Goal: Task Accomplishment & Management: Use online tool/utility

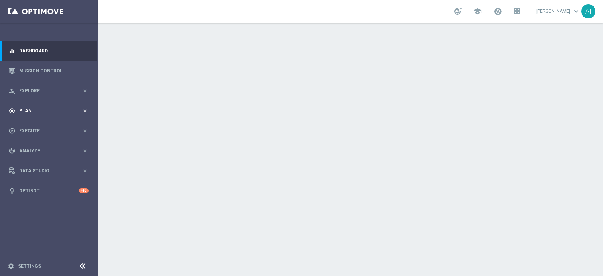
click at [35, 109] on span "Plan" at bounding box center [50, 111] width 62 height 5
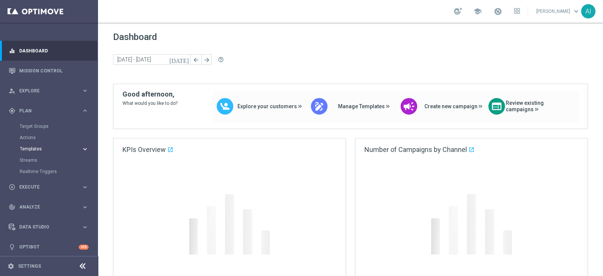
click at [44, 149] on span "Templates" at bounding box center [47, 149] width 54 height 5
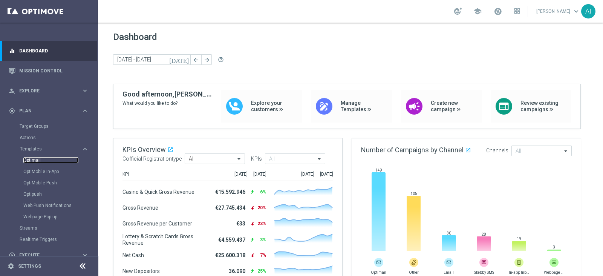
click at [32, 159] on link "Optimail" at bounding box center [50, 160] width 55 height 6
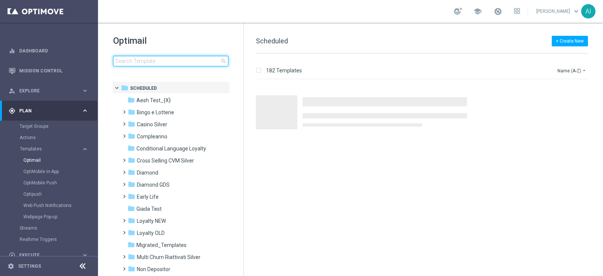
click at [153, 63] on input at bounding box center [170, 61] width 115 height 11
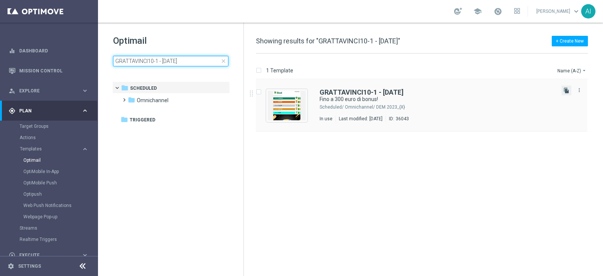
type input "GRATTAVINCI10-1 - 10.09.2025"
click at [565, 89] on icon "file_copy" at bounding box center [567, 90] width 6 height 6
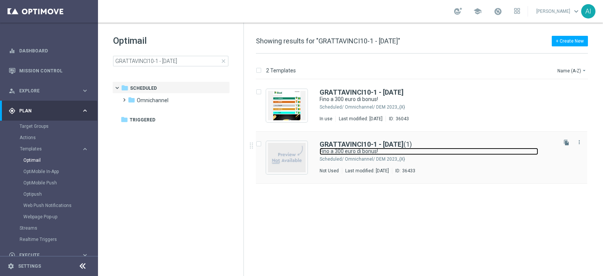
click at [405, 149] on link "Fino a 300 euro di bonus!" at bounding box center [429, 151] width 219 height 7
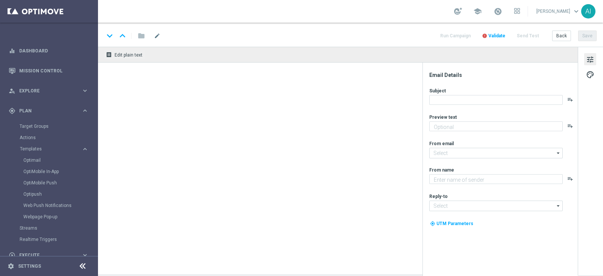
type input "GRATTAVINCI10-1 - 10.09.2025(1)"
type textarea "Scopri cosa ti abbiamo riservato!"
type input "newsletter@comunicazioni.sisal.it"
type textarea "Sisal"
type input "info@sisal.it"
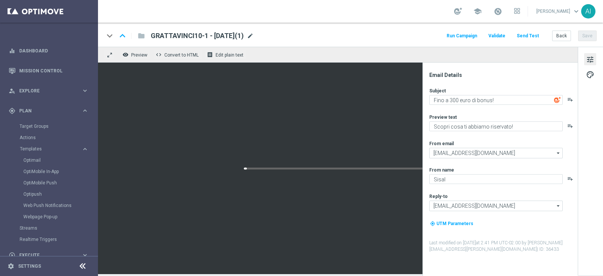
click at [254, 35] on span "mode_edit" at bounding box center [250, 35] width 7 height 7
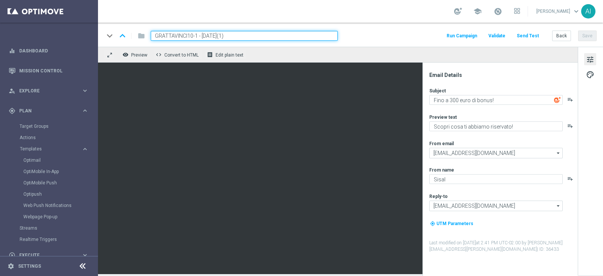
drag, startPoint x: 198, startPoint y: 35, endPoint x: 155, endPoint y: 35, distance: 43.0
click at [155, 35] on input "GRATTAVINCI10-1 - 10.09.2025(1)" at bounding box center [244, 36] width 187 height 10
paste input "EVINCI2409"
click at [212, 34] on input "GRATTAEVINCI2409 - 10.09.2025(1)" at bounding box center [244, 36] width 187 height 10
type input "GRATTAEVINCI2409 - 24.09.2025"
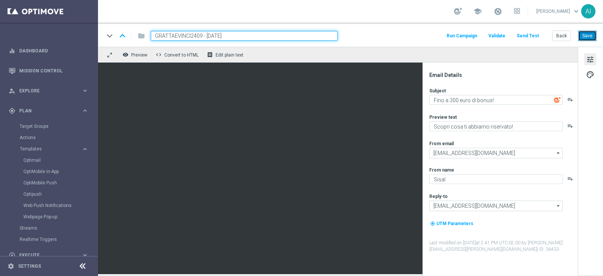
click at [584, 33] on button "Save" at bounding box center [587, 36] width 18 height 11
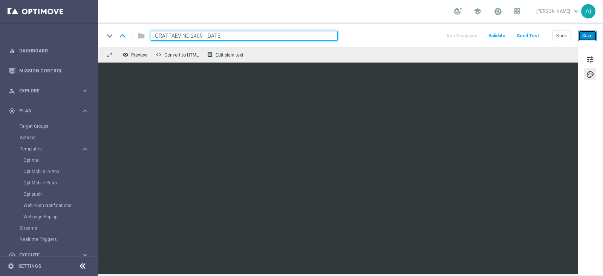
click at [594, 32] on button "Save" at bounding box center [587, 36] width 18 height 11
click at [499, 15] on span at bounding box center [498, 11] width 8 height 8
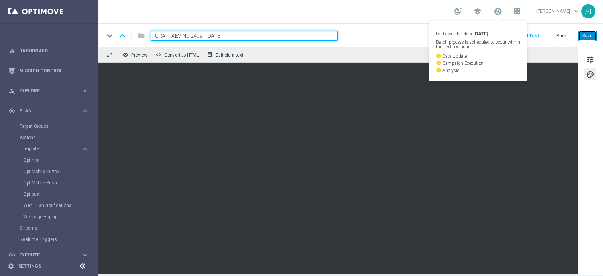
click at [592, 35] on button "Save" at bounding box center [587, 36] width 18 height 11
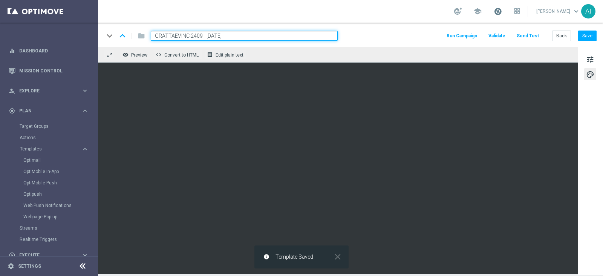
click at [499, 12] on span at bounding box center [498, 11] width 8 height 8
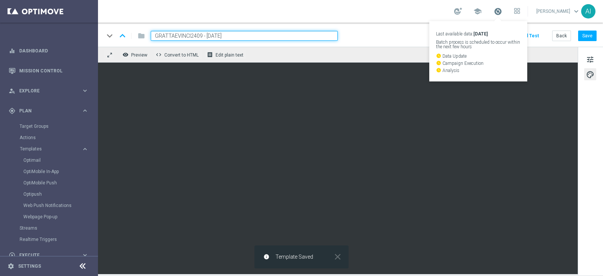
click at [499, 12] on span at bounding box center [498, 11] width 8 height 8
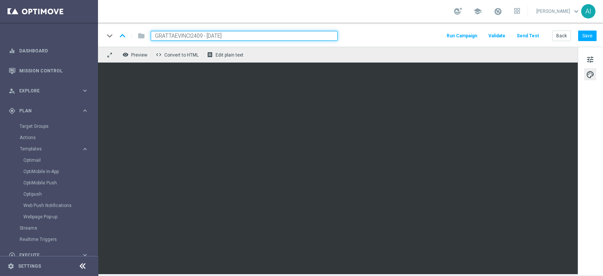
drag, startPoint x: 236, startPoint y: 35, endPoint x: 0, endPoint y: 40, distance: 236.1
click at [0, 40] on main "equalizer Dashboard Mission Control" at bounding box center [301, 138] width 603 height 276
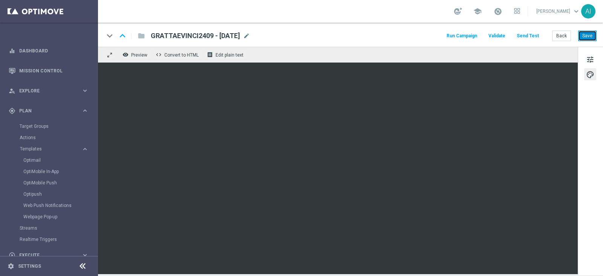
click at [589, 36] on button "Save" at bounding box center [587, 36] width 18 height 11
